Goal: Task Accomplishment & Management: Manage account settings

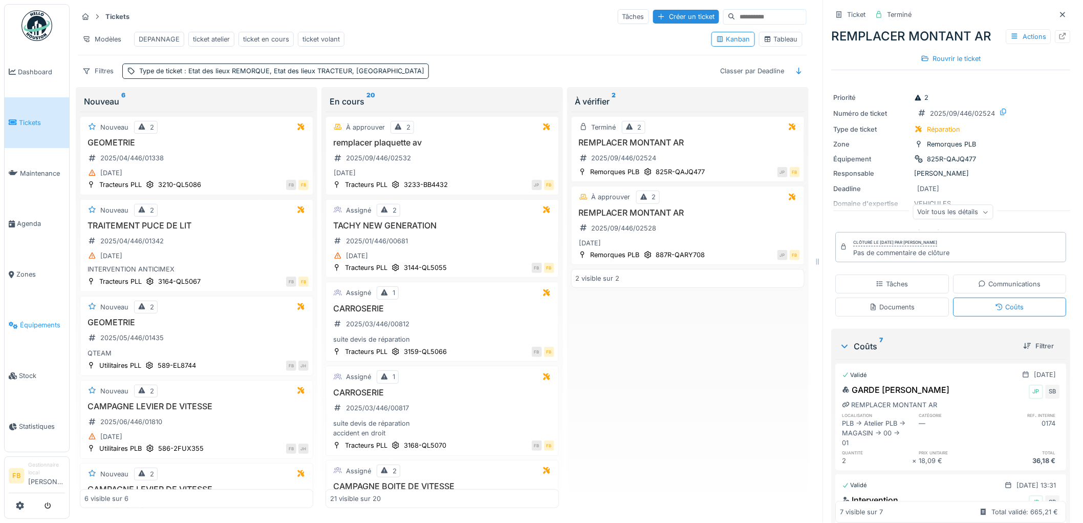
click at [29, 321] on span "Équipements" at bounding box center [42, 325] width 45 height 10
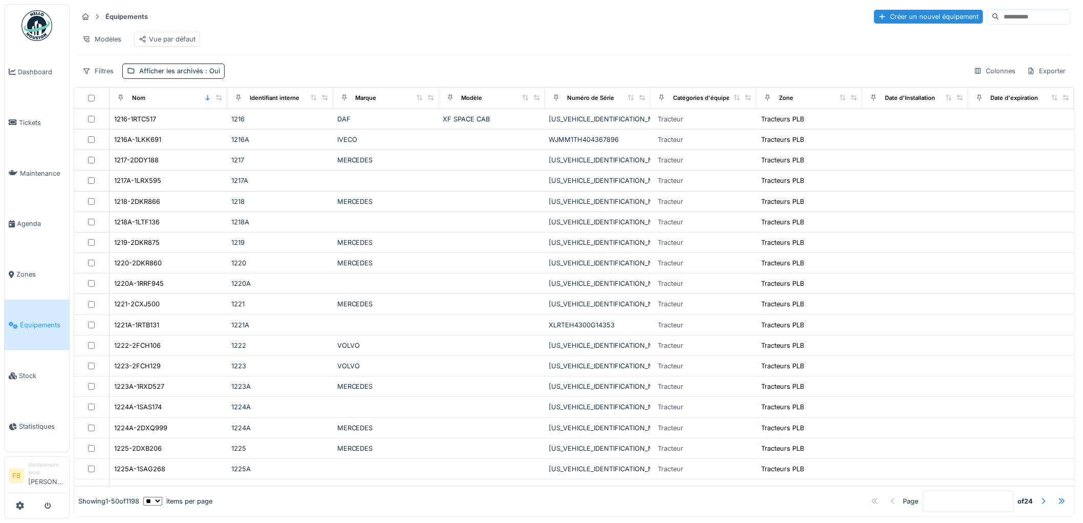
click at [1000, 20] on input at bounding box center [1035, 17] width 71 height 14
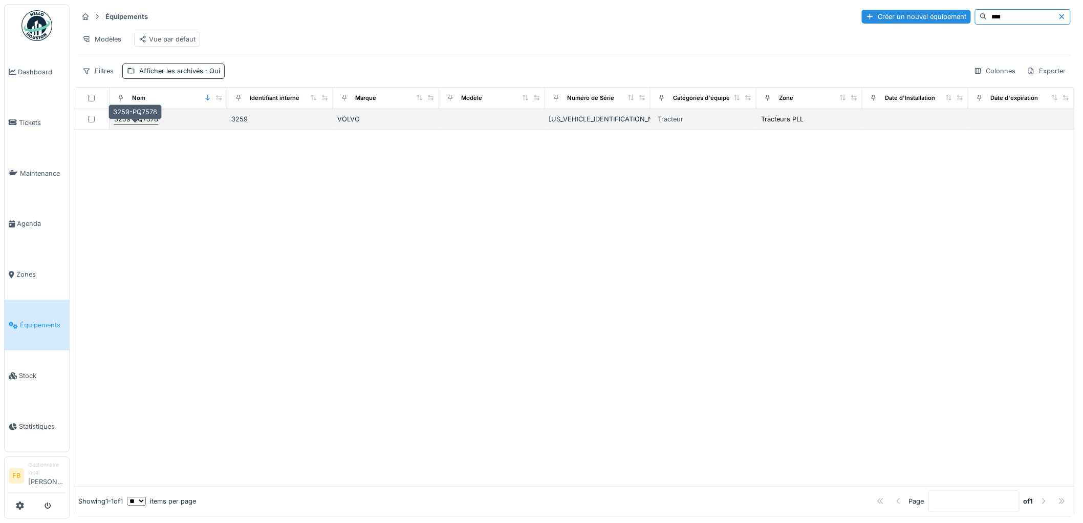
type input "****"
click at [139, 124] on div "3259-PQ7578" at bounding box center [136, 119] width 44 height 10
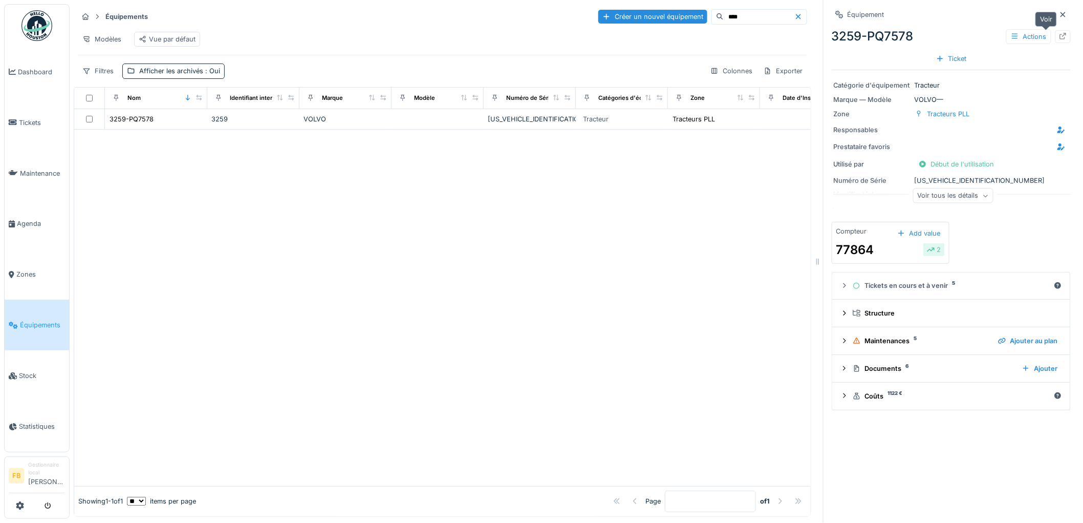
click at [1059, 37] on icon at bounding box center [1063, 36] width 8 height 7
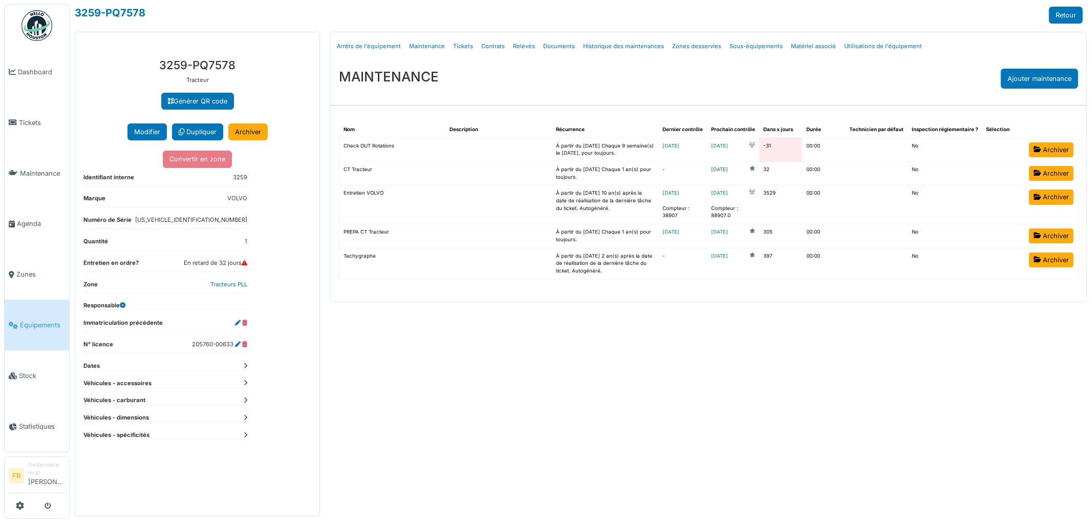
click at [728, 171] on link "2025-10-04" at bounding box center [719, 170] width 17 height 8
click at [679, 233] on link "2025-08-27" at bounding box center [670, 232] width 17 height 6
click at [41, 125] on link "Tickets" at bounding box center [37, 122] width 64 height 51
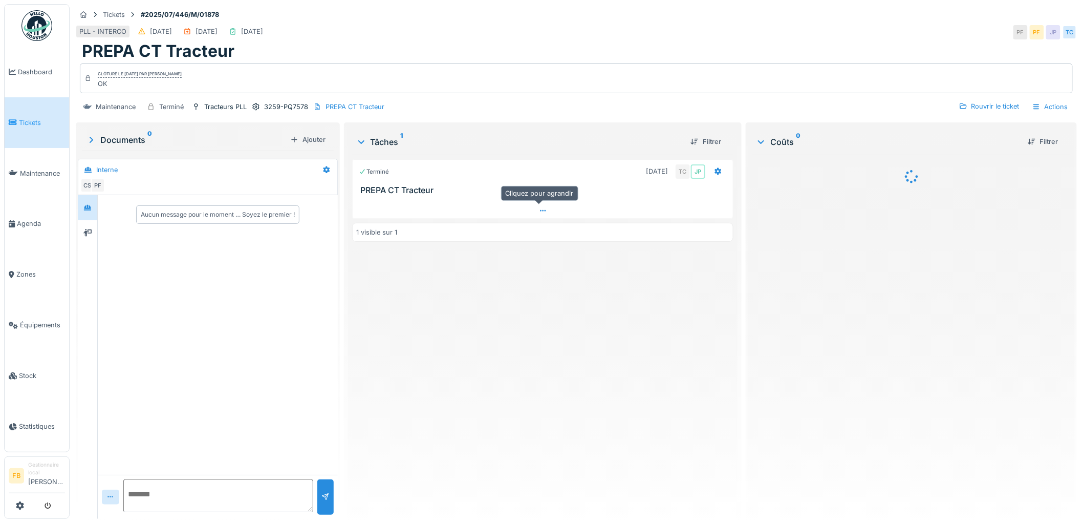
click at [539, 212] on icon at bounding box center [543, 210] width 8 height 7
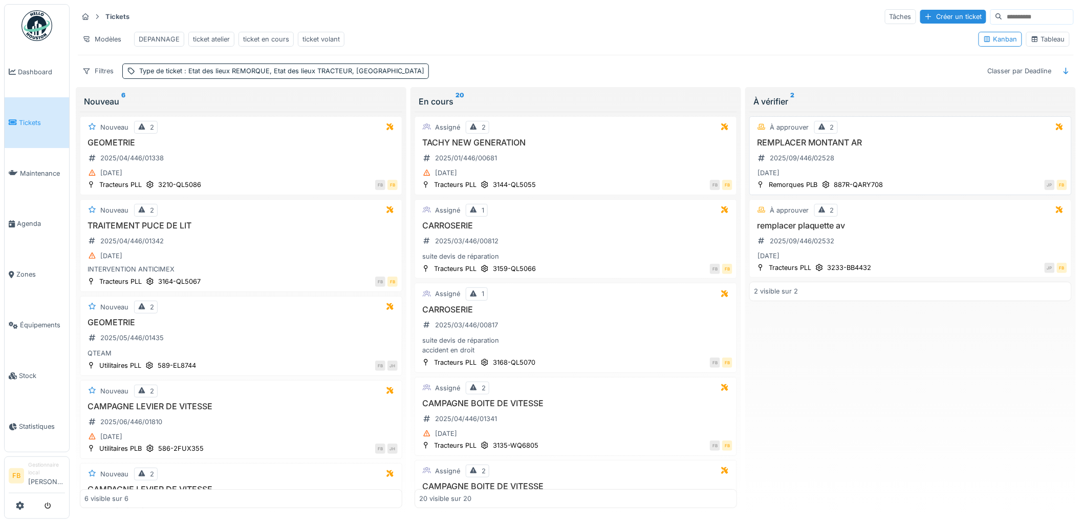
click at [885, 172] on div "REMPLACER MONTANT AR 2025/09/446/02528 [DATE]" at bounding box center [910, 159] width 313 height 42
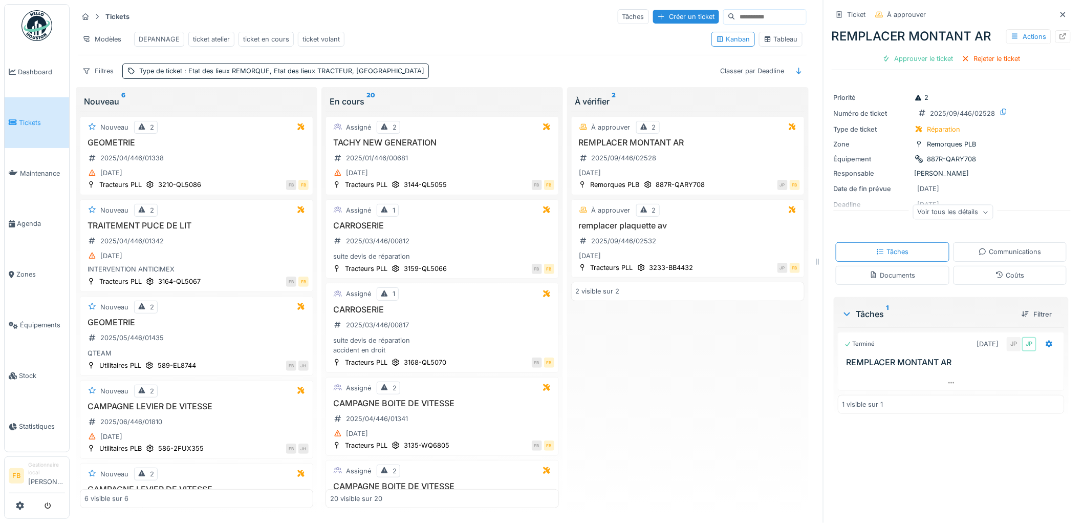
scroll to position [8, 0]
click at [1005, 270] on div "Coûts" at bounding box center [1009, 275] width 29 height 10
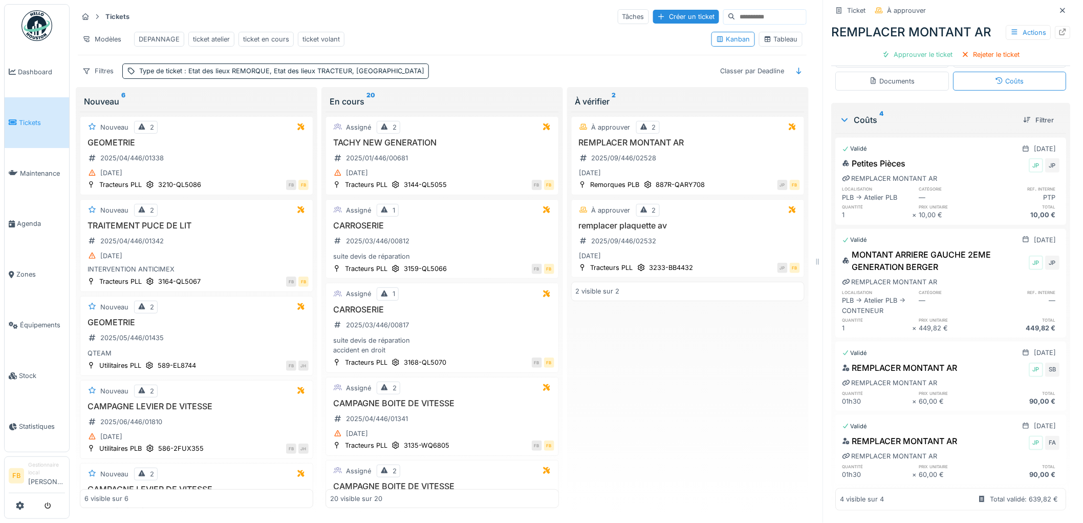
scroll to position [0, 0]
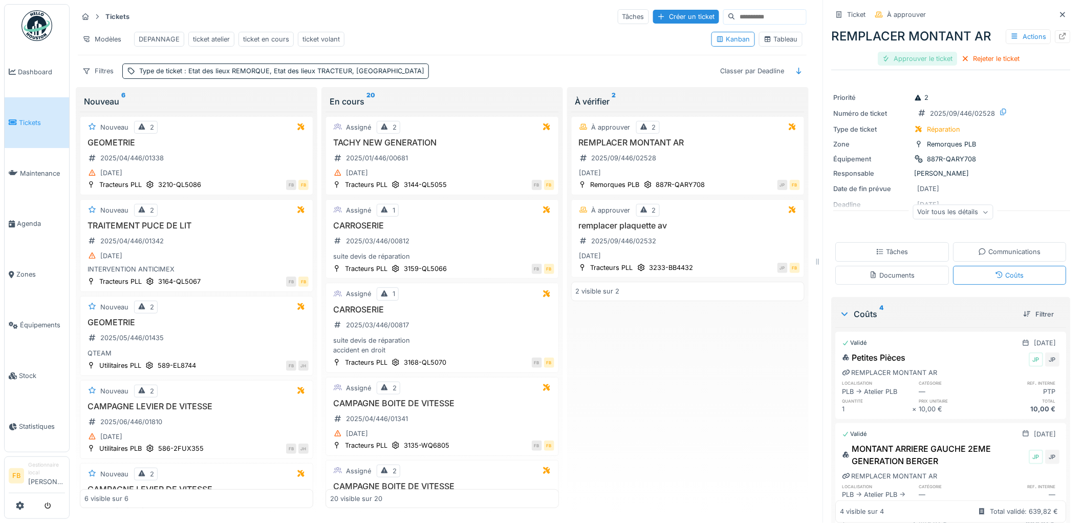
click at [888, 52] on div "Approuver le ticket" at bounding box center [917, 59] width 79 height 14
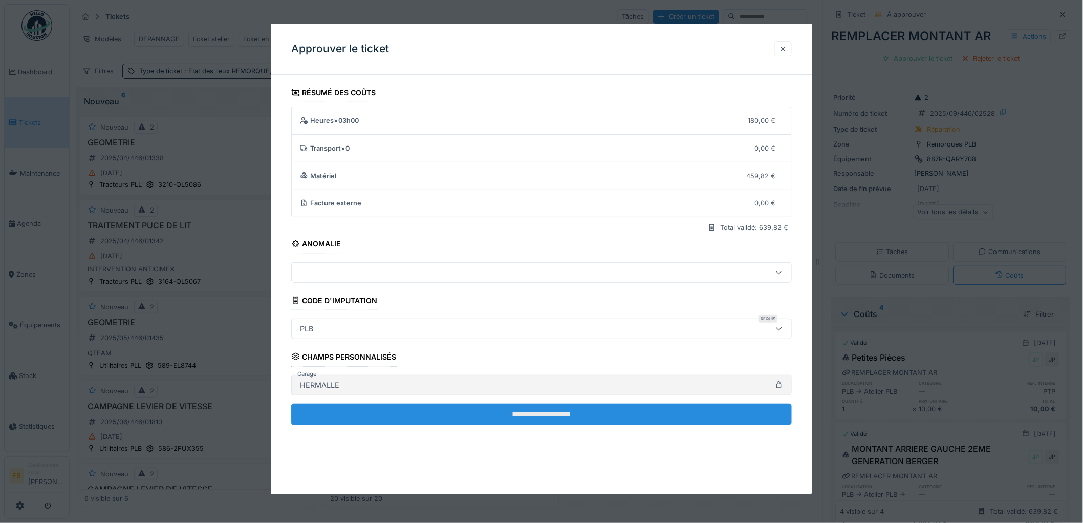
click at [484, 409] on input "**********" at bounding box center [541, 413] width 501 height 21
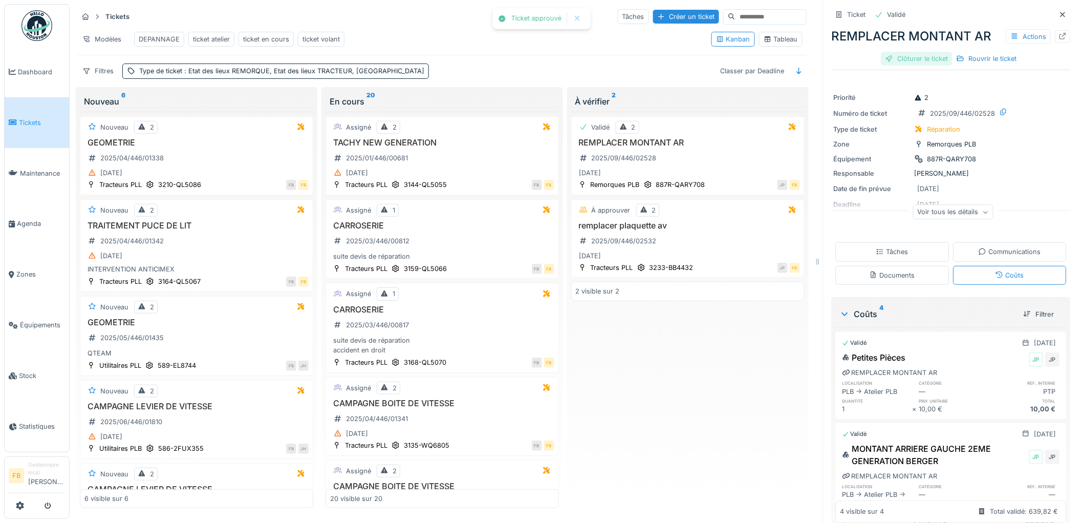
click at [909, 52] on div "Clôturer le ticket" at bounding box center [916, 59] width 71 height 14
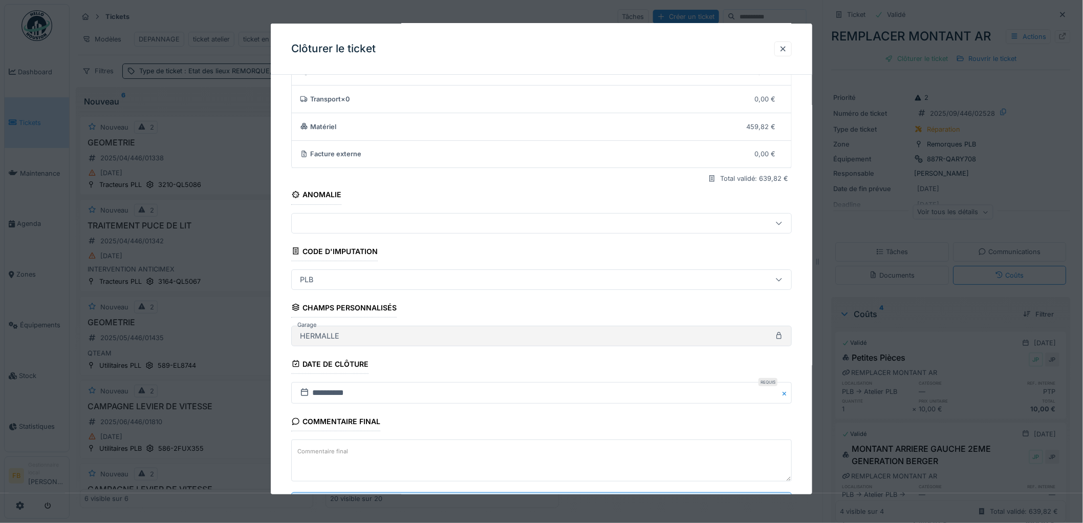
scroll to position [98, 0]
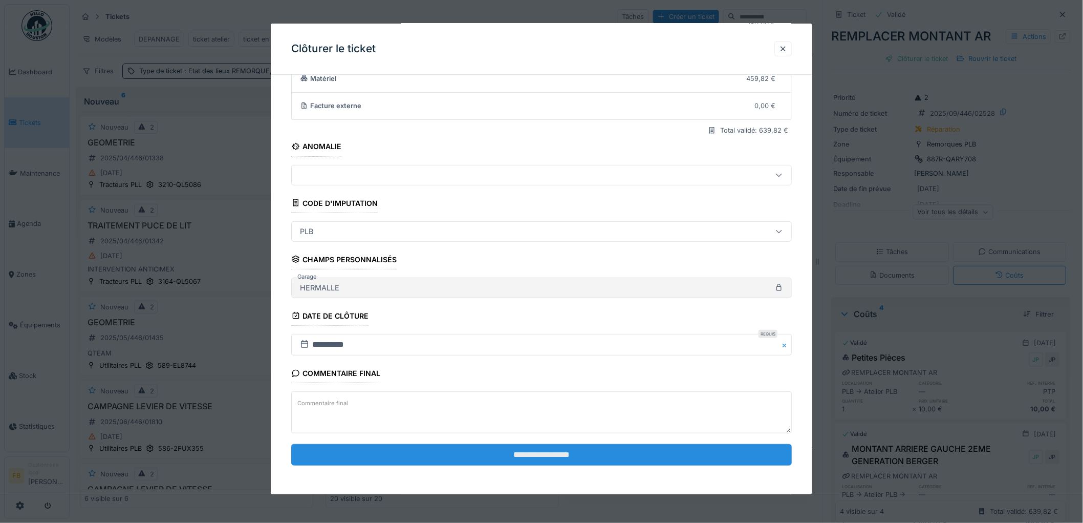
click at [452, 453] on input "**********" at bounding box center [541, 454] width 501 height 21
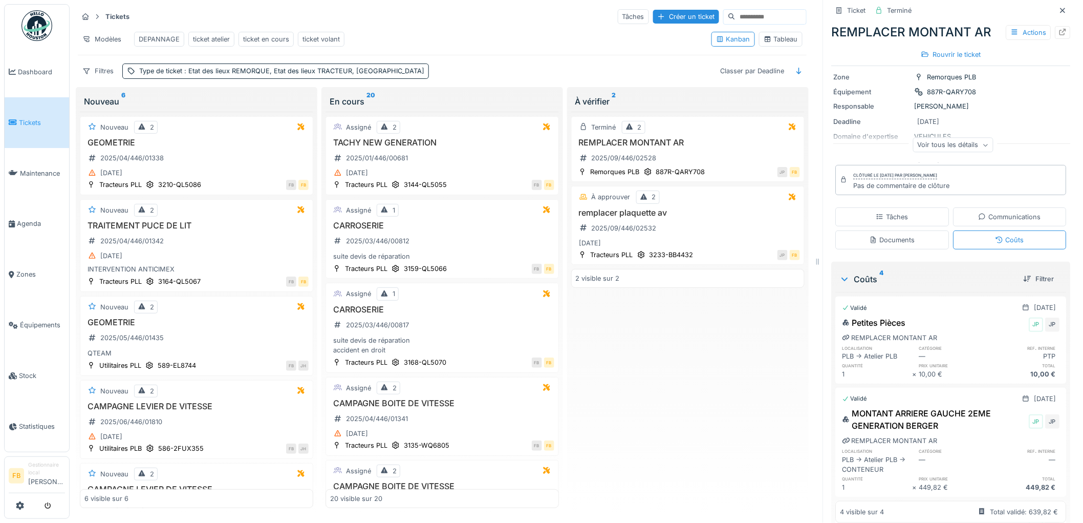
scroll to position [0, 0]
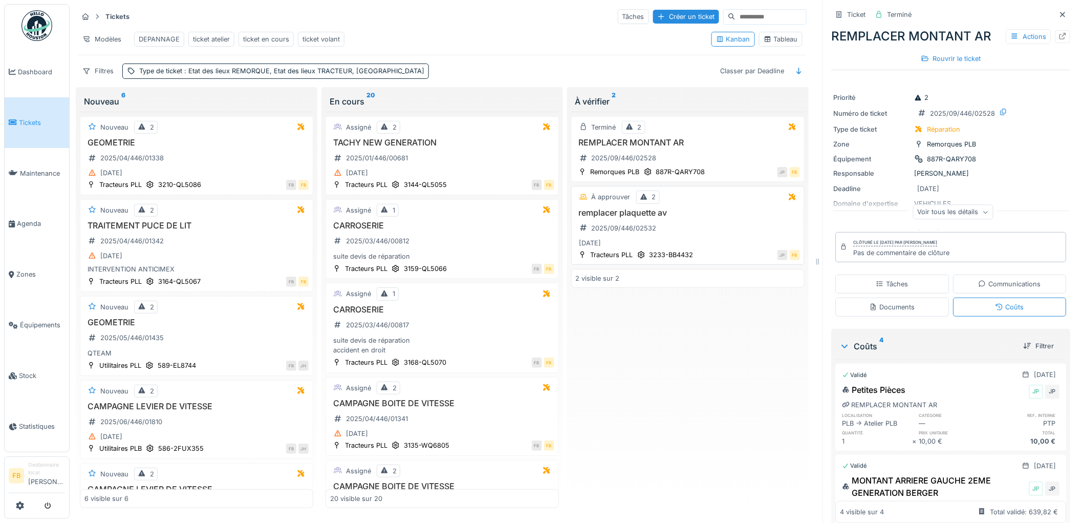
click at [707, 221] on div "remplacer plaquette av 2025/09/446/02532 [DATE]" at bounding box center [688, 229] width 224 height 42
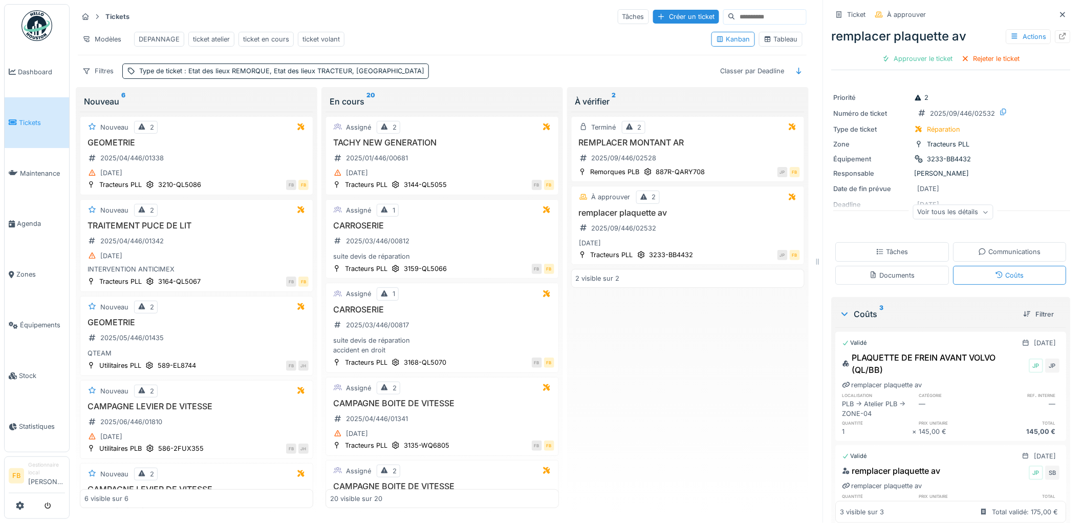
scroll to position [105, 0]
